Goal: Information Seeking & Learning: Understand process/instructions

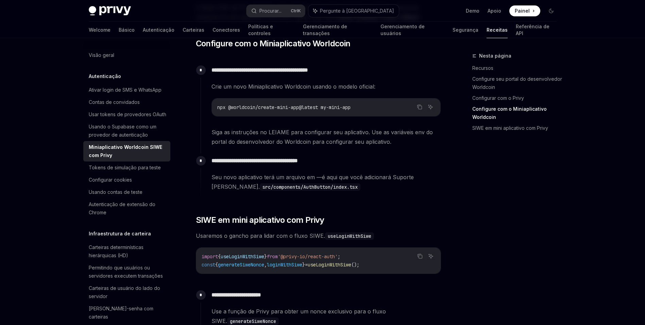
scroll to position [374, 0]
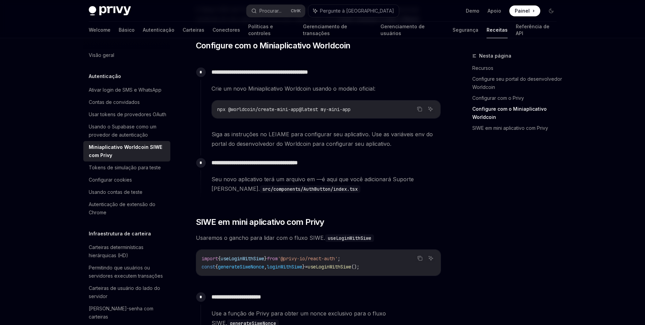
click at [402, 216] on div "**********" at bounding box center [318, 212] width 245 height 976
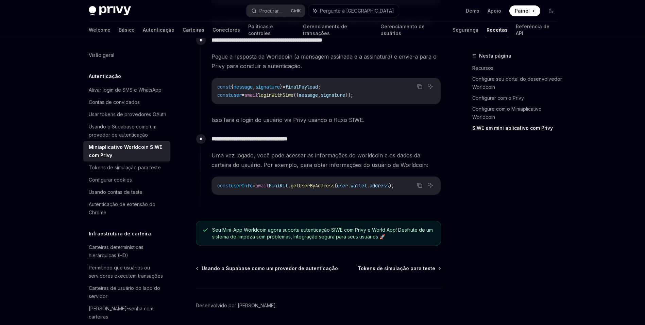
scroll to position [850, 0]
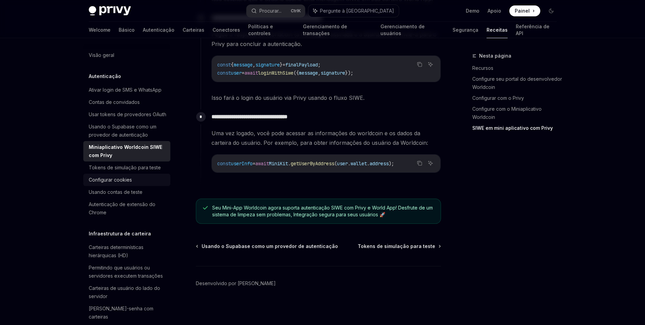
click at [105, 184] on div "Configurar cookies" at bounding box center [110, 180] width 43 height 8
type textarea "*"
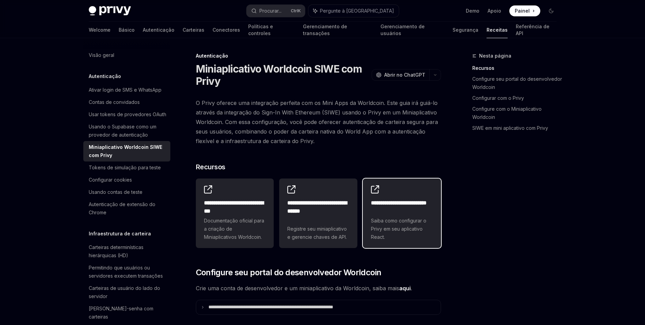
click at [378, 203] on h2 "**********" at bounding box center [402, 207] width 62 height 16
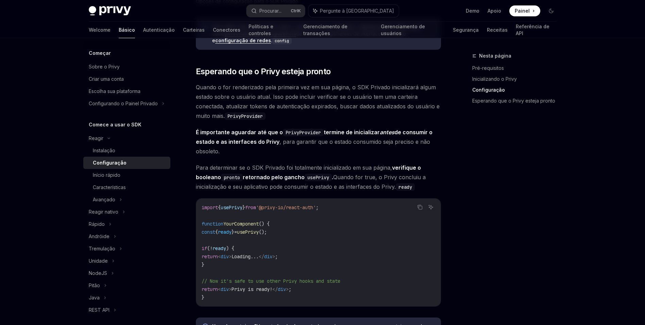
scroll to position [646, 0]
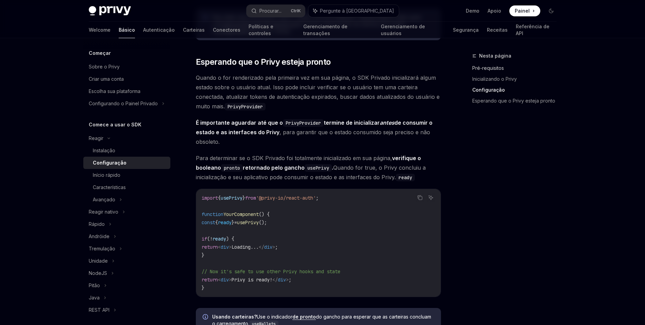
click at [489, 69] on link "Pré-requisitos" at bounding box center [518, 68] width 90 height 11
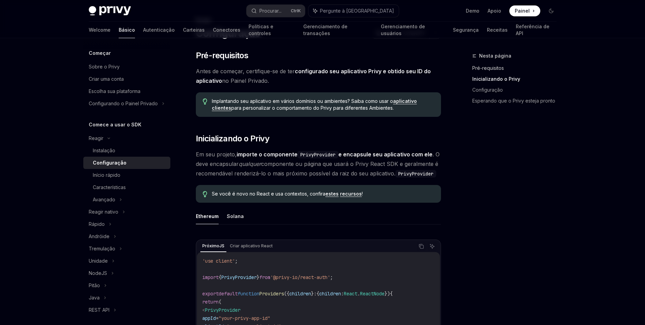
scroll to position [34, 0]
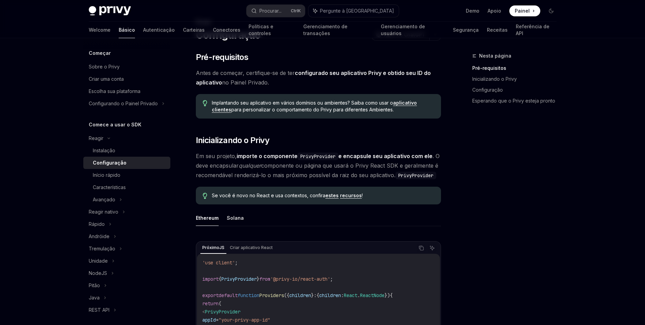
click at [336, 197] on link "estes" at bounding box center [332, 195] width 13 height 6
click at [105, 154] on div "Instalação" at bounding box center [104, 150] width 22 height 8
type textarea "*"
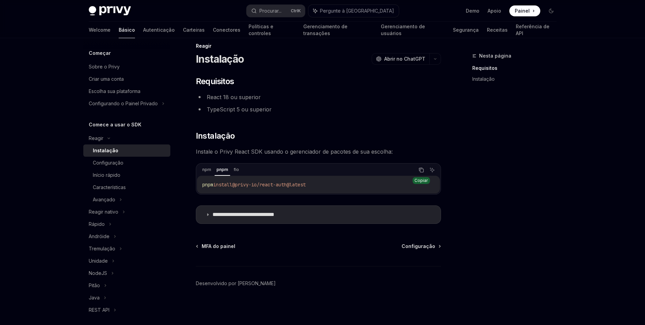
click at [423, 169] on icon "Copie o conteúdo do bloco de código" at bounding box center [421, 170] width 3 height 3
